Goal: Information Seeking & Learning: Learn about a topic

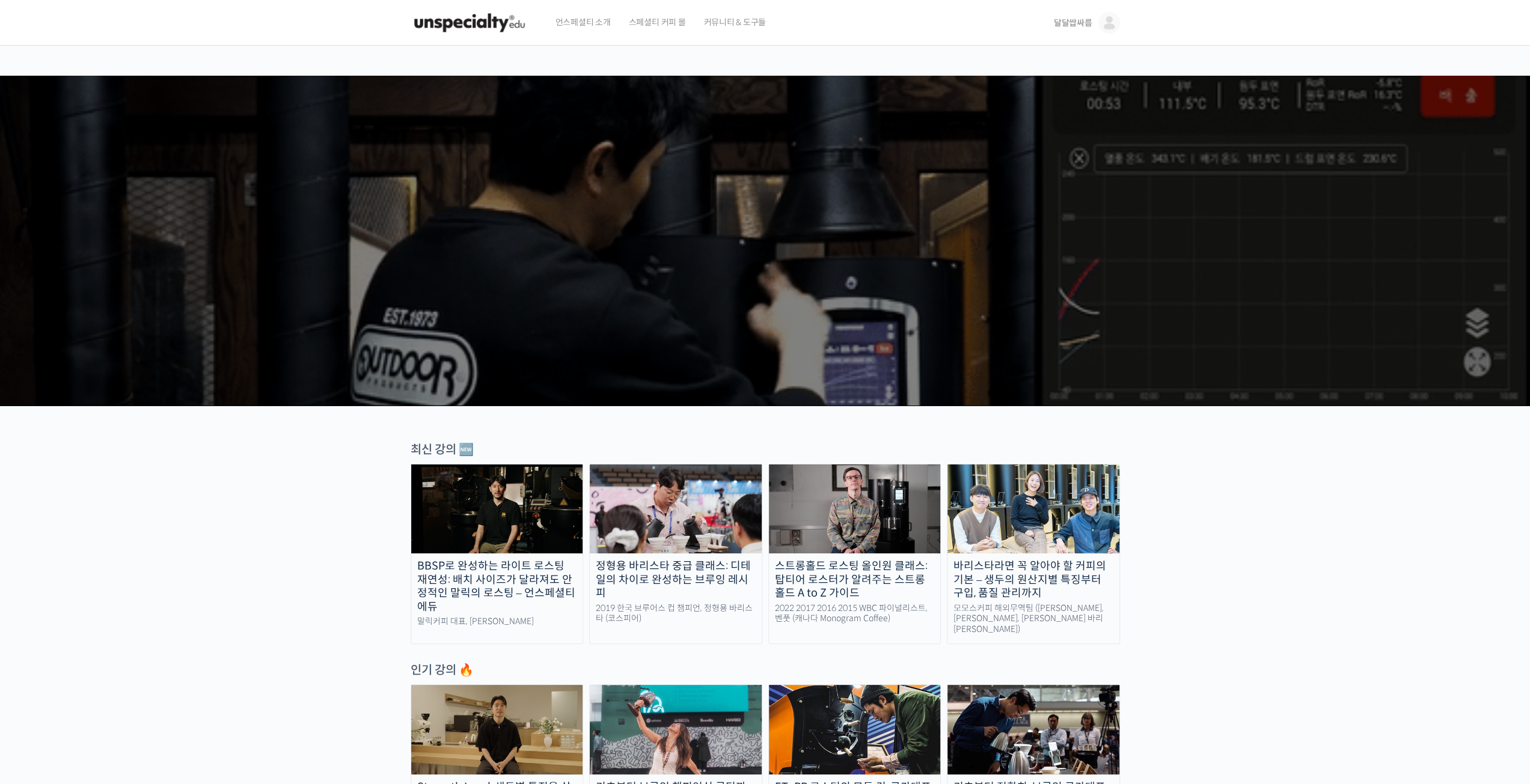
click at [1074, 25] on span "달달쌉싸름" at bounding box center [1073, 23] width 39 height 11
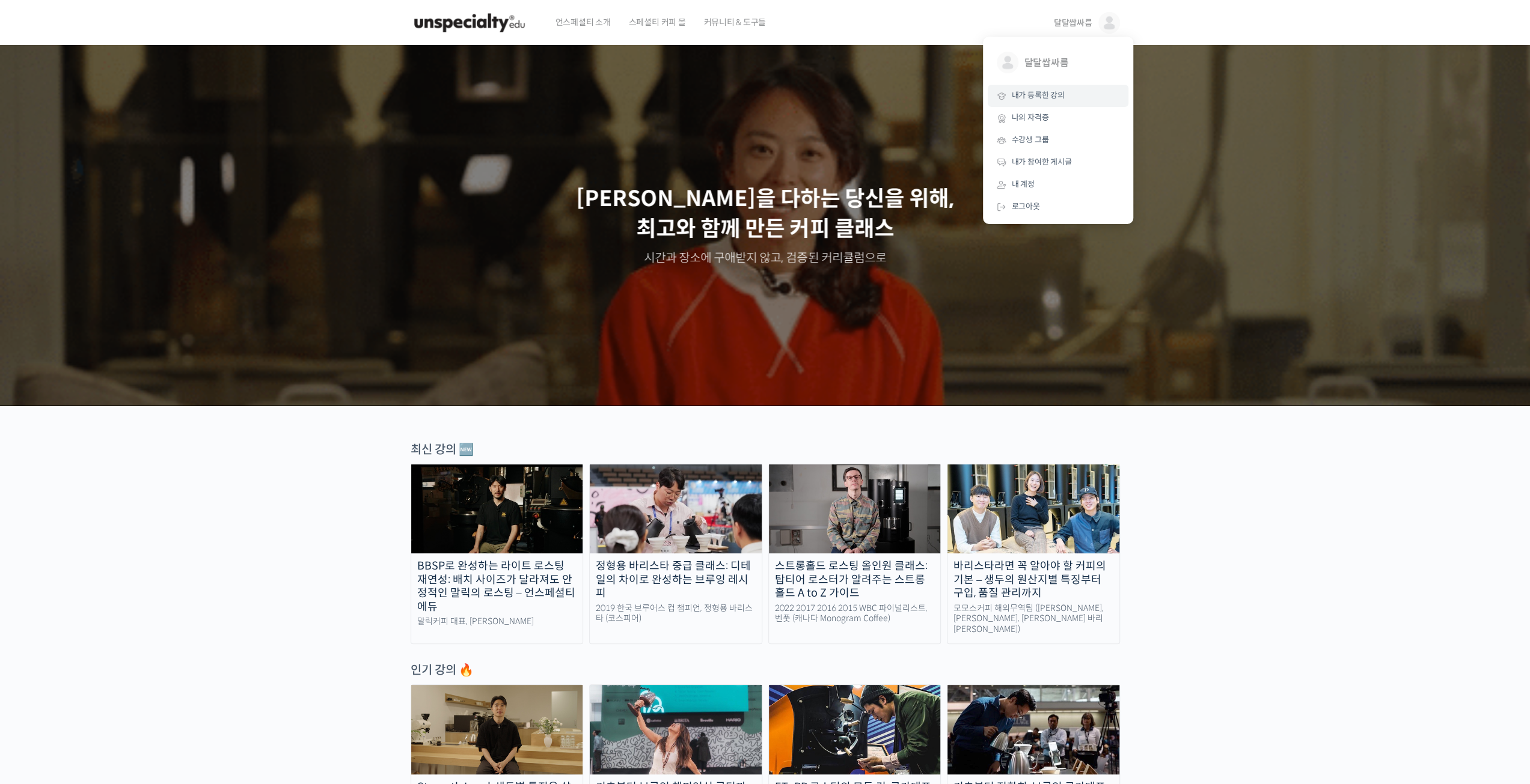
click at [1038, 95] on span "내가 등록한 강의" at bounding box center [1038, 95] width 53 height 10
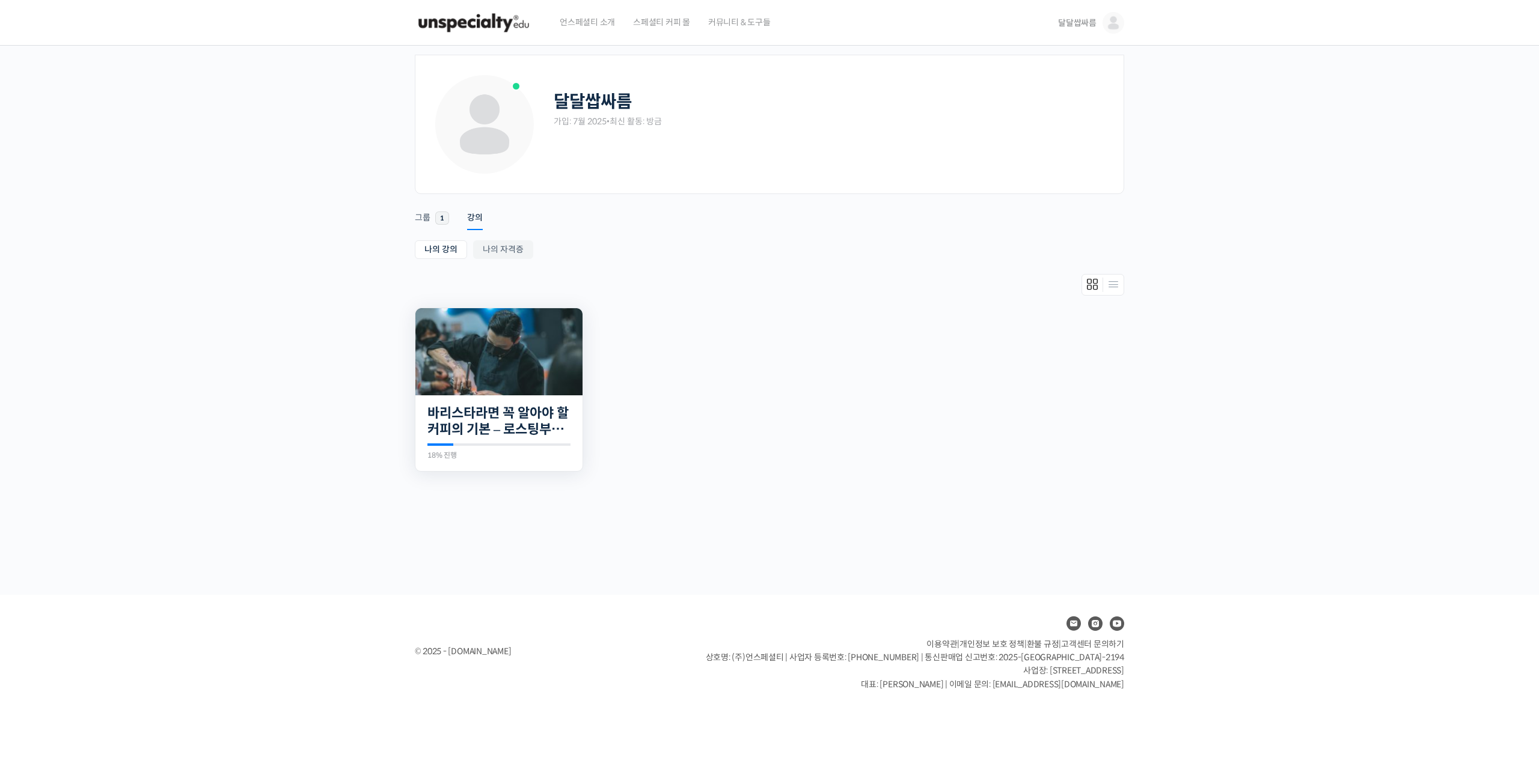
click at [532, 371] on img at bounding box center [498, 351] width 167 height 87
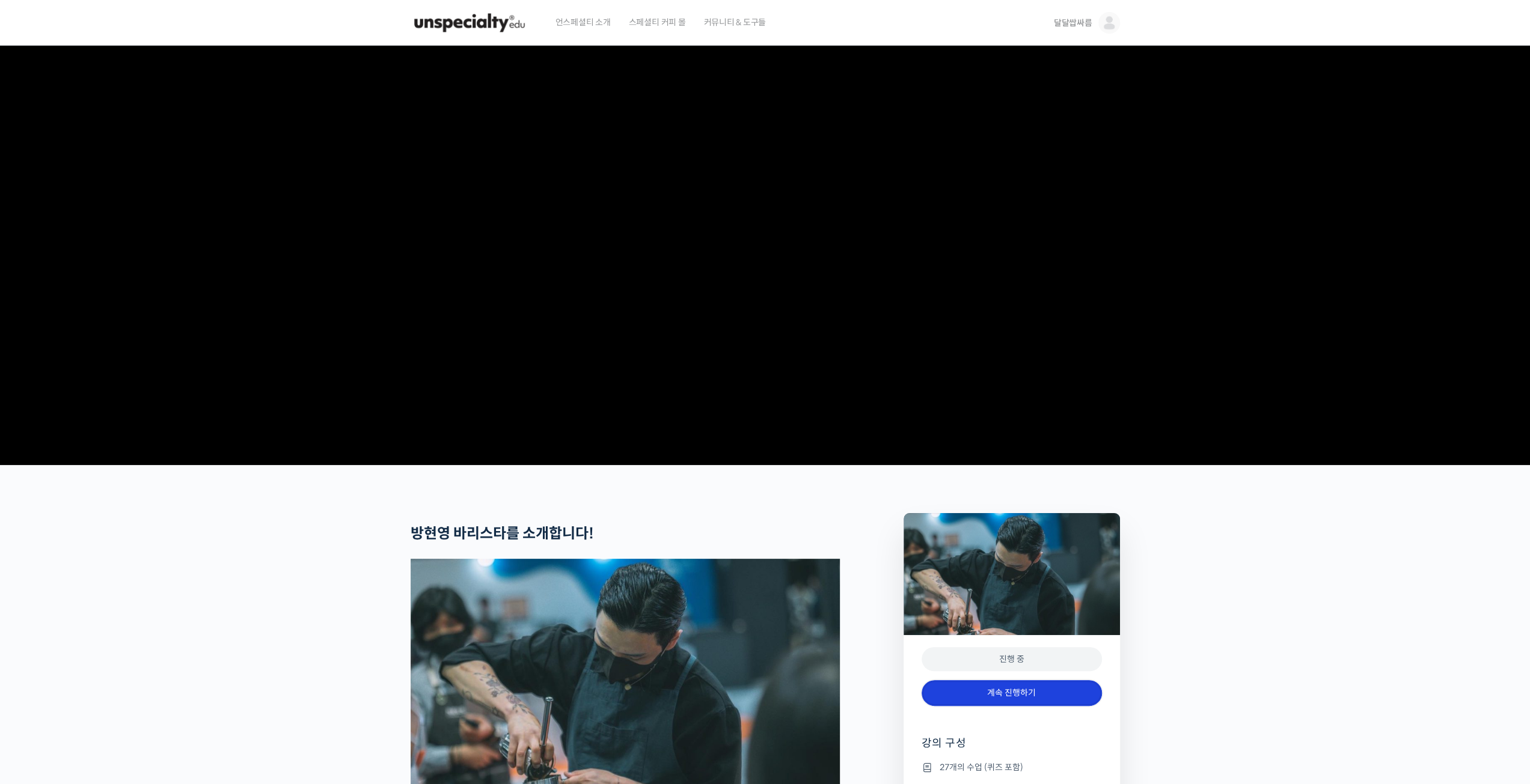
click at [985, 706] on link "계속 진행하기" at bounding box center [1012, 693] width 180 height 26
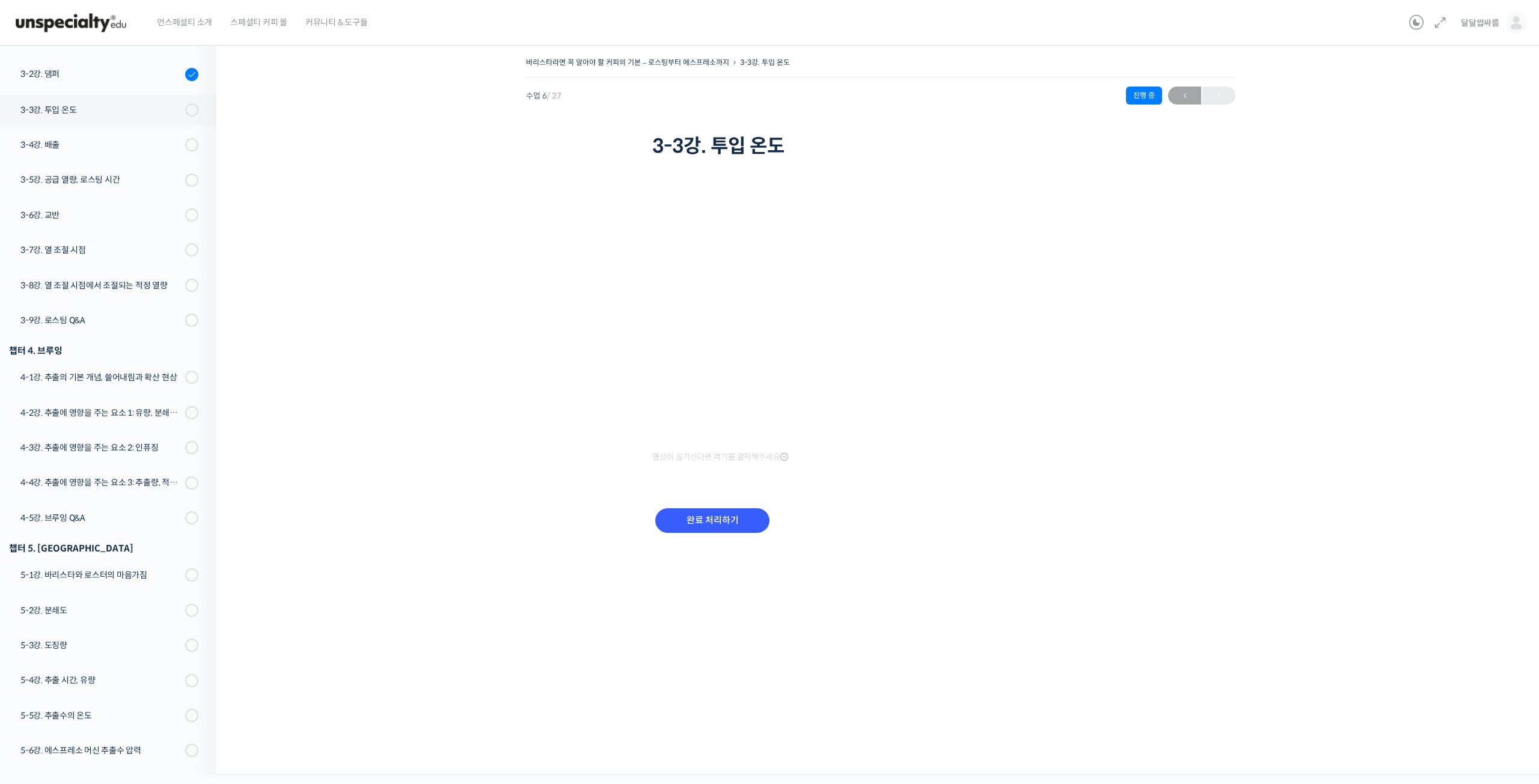
scroll to position [275, 0]
